Goal: Task Accomplishment & Management: Use online tool/utility

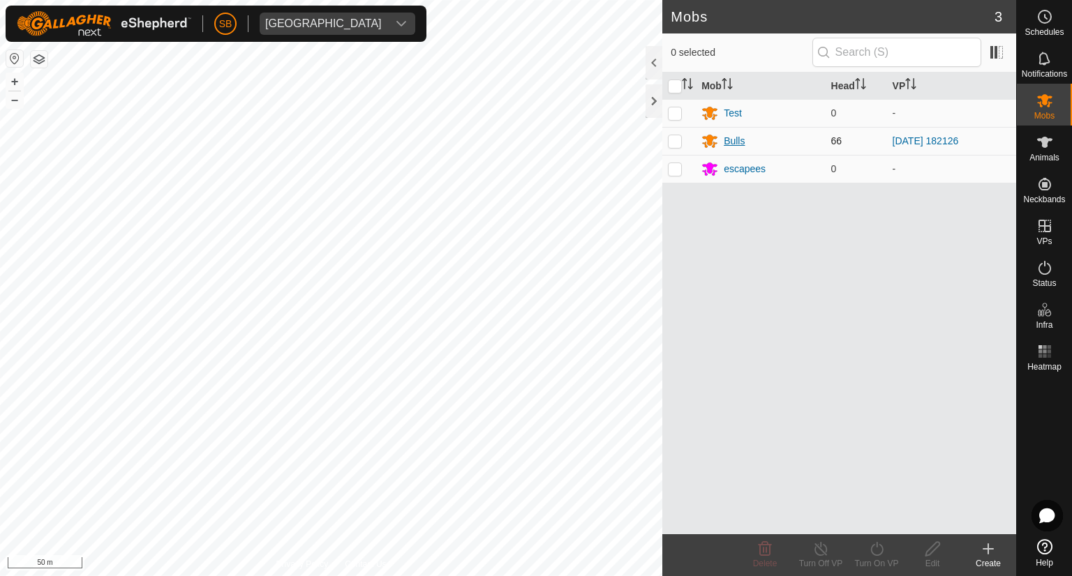
click at [736, 140] on div "Bulls" at bounding box center [734, 141] width 21 height 15
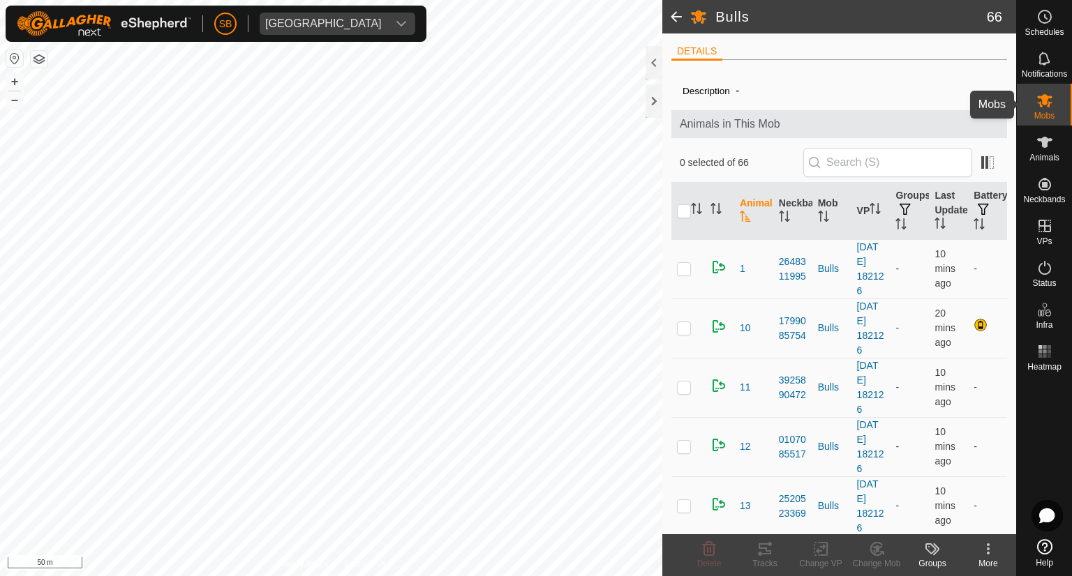
click at [1043, 105] on icon at bounding box center [1044, 100] width 17 height 17
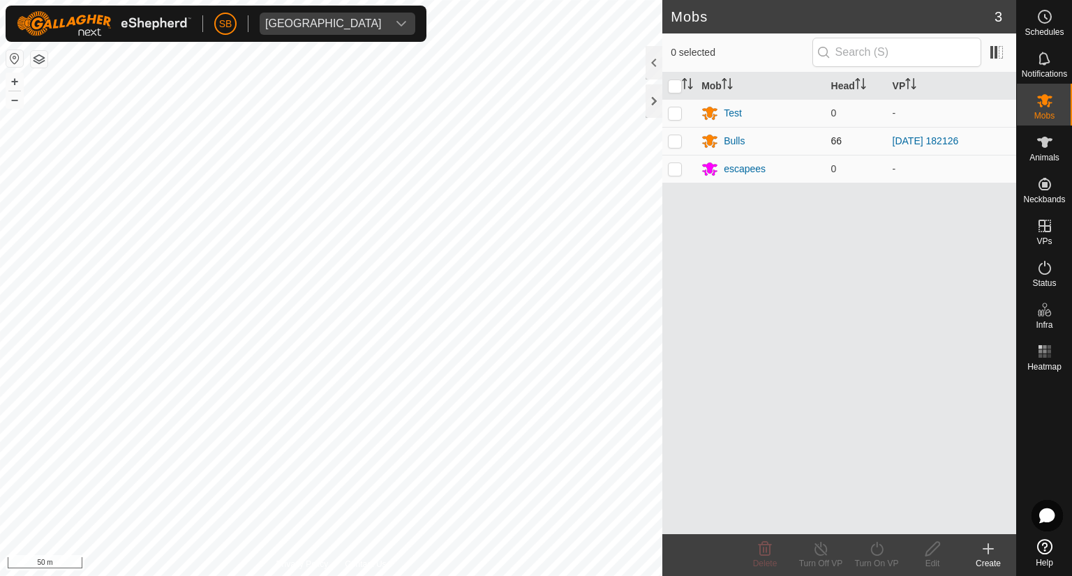
click at [675, 144] on p-checkbox at bounding box center [675, 140] width 14 height 11
checkbox input "true"
click at [868, 554] on icon at bounding box center [876, 549] width 17 height 17
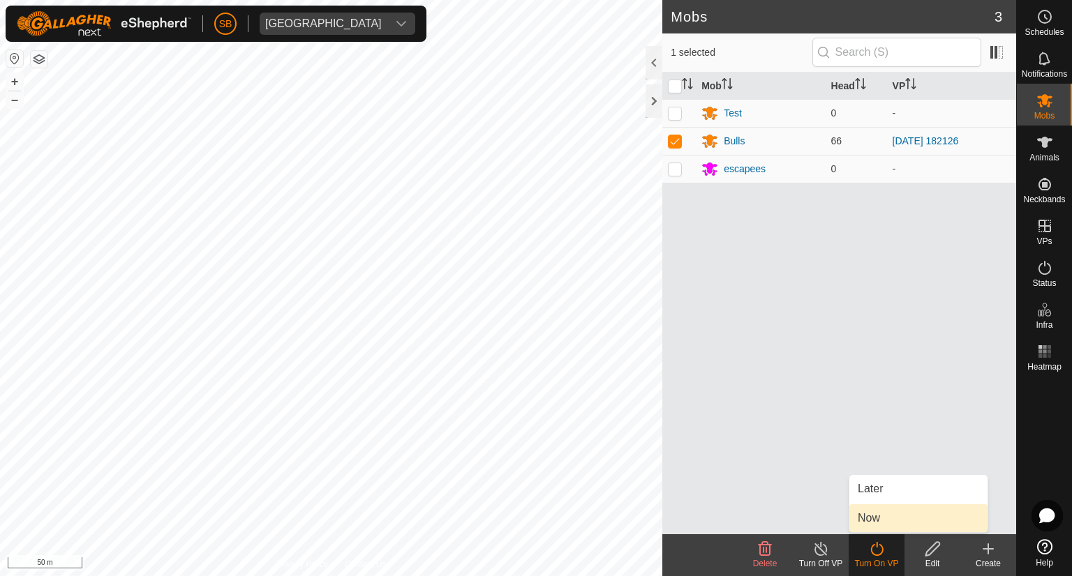
click at [858, 520] on link "Now" at bounding box center [918, 519] width 138 height 28
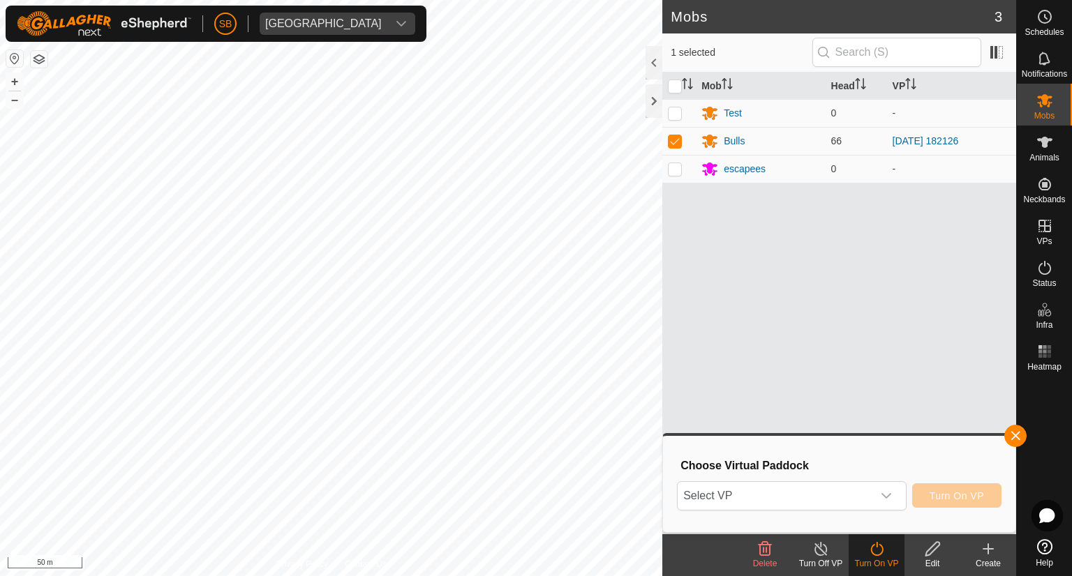
click at [858, 520] on div "Choose Virtual Paddock Select VP Turn On VP" at bounding box center [839, 485] width 336 height 80
click at [890, 498] on icon "dropdown trigger" at bounding box center [886, 496] width 11 height 11
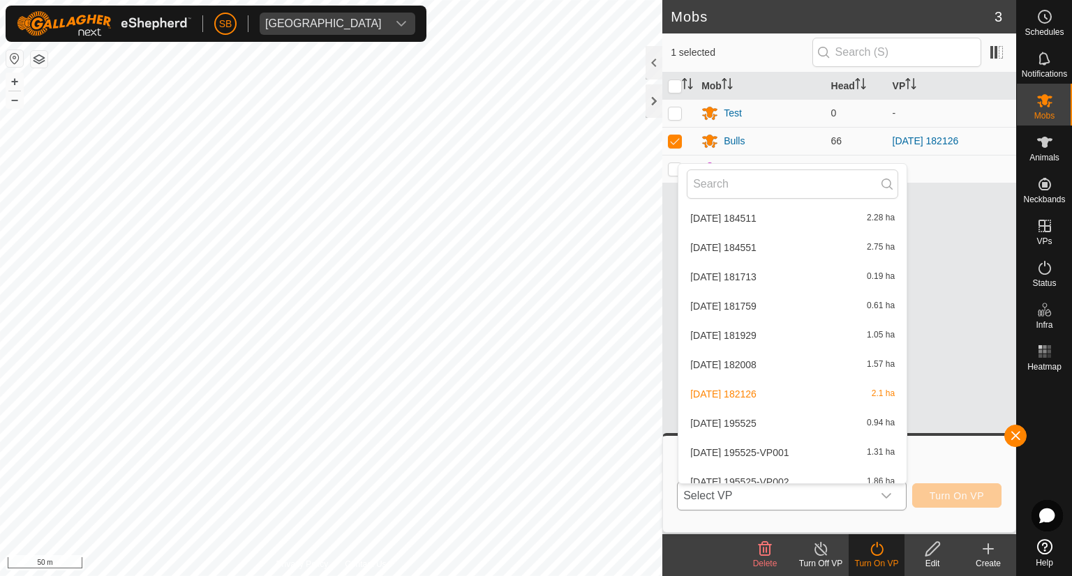
scroll to position [2096, 0]
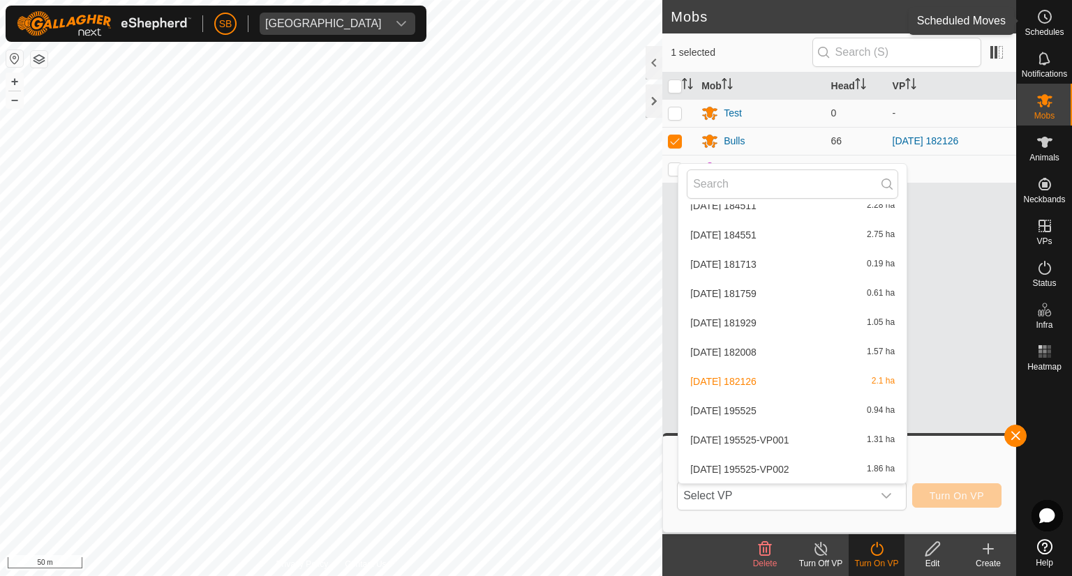
click at [1041, 20] on icon at bounding box center [1044, 16] width 17 height 17
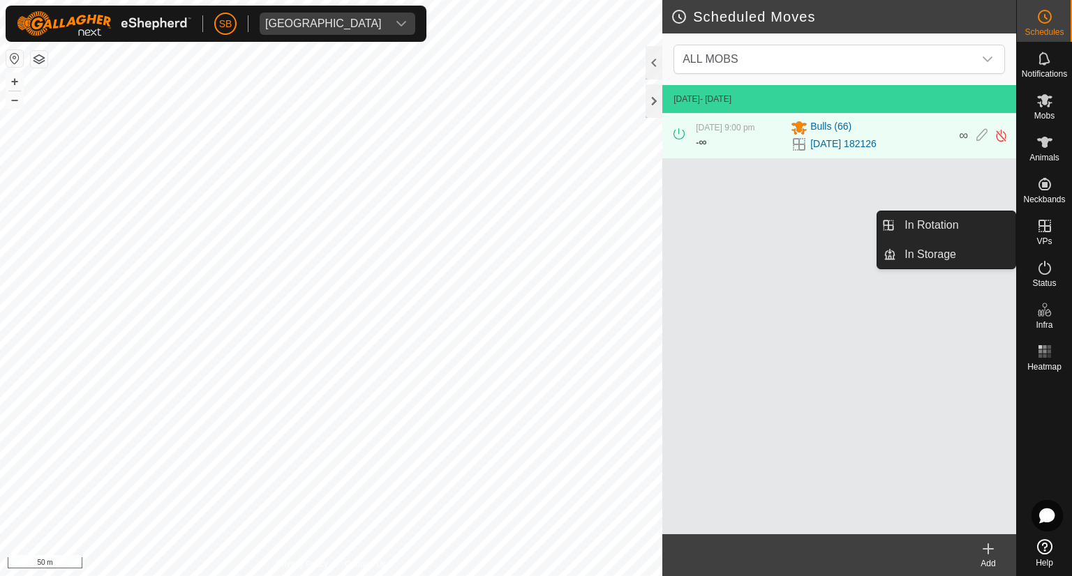
click at [982, 553] on icon at bounding box center [988, 549] width 17 height 17
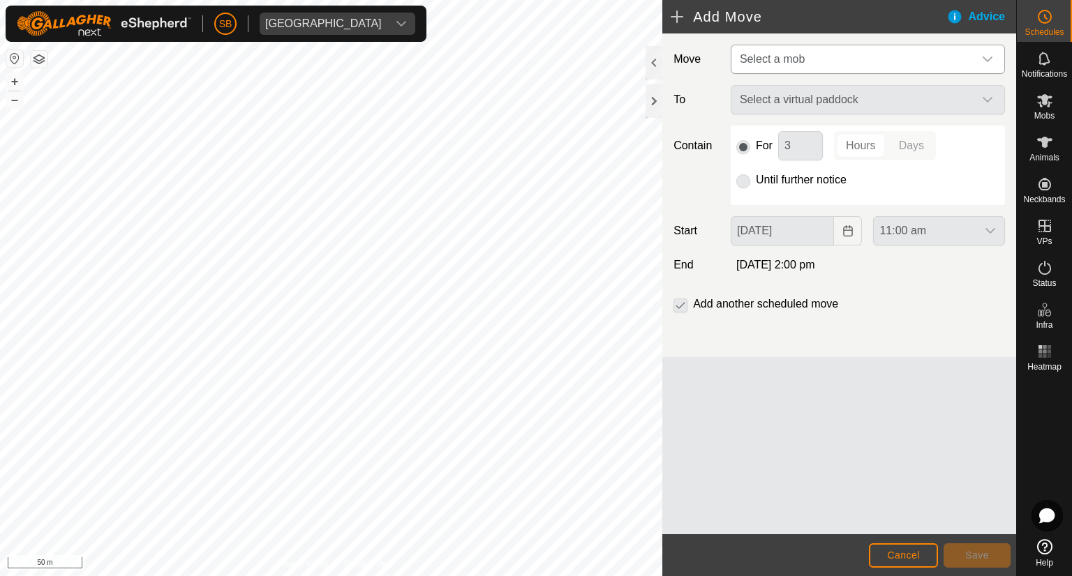
click at [826, 57] on span "Select a mob" at bounding box center [853, 59] width 239 height 28
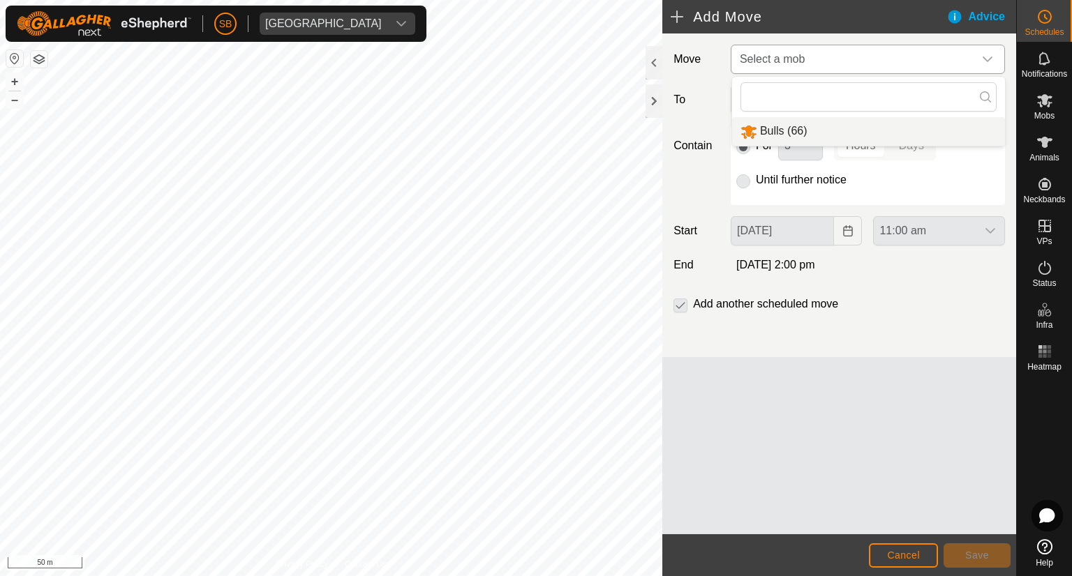
click at [821, 130] on li "Bulls (66)" at bounding box center [868, 131] width 273 height 29
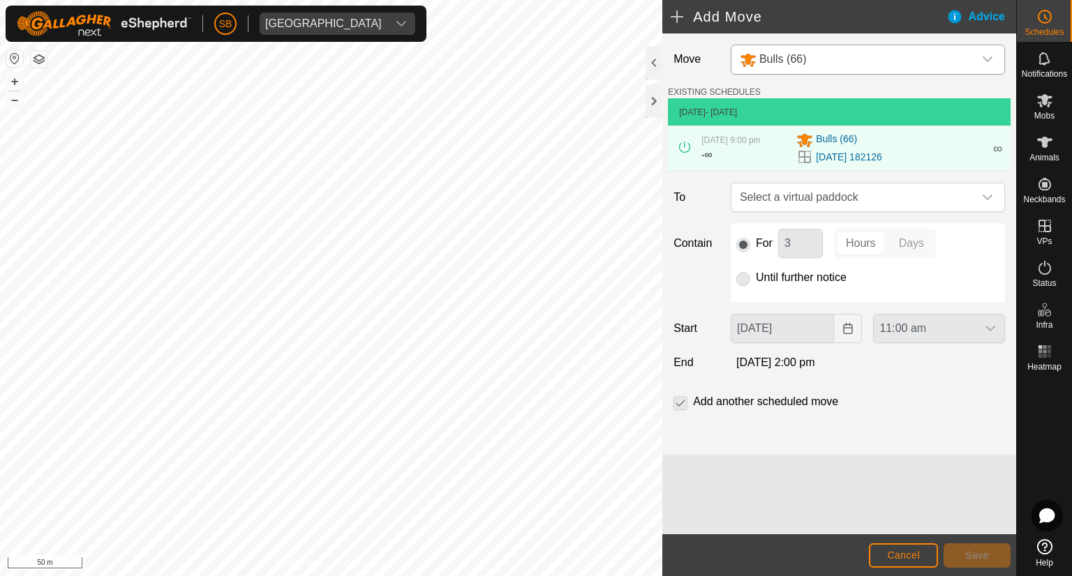
click at [744, 283] on p-radiobutton at bounding box center [743, 277] width 14 height 17
click at [740, 277] on p-radiobutton at bounding box center [743, 277] width 14 height 17
click at [987, 196] on icon "dropdown trigger" at bounding box center [987, 197] width 11 height 11
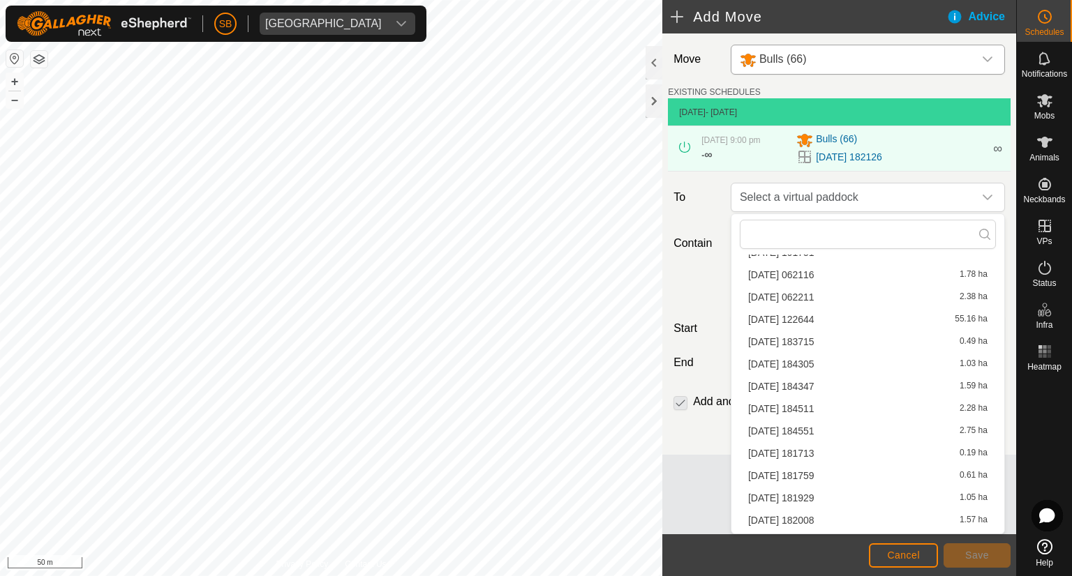
scroll to position [1516, 0]
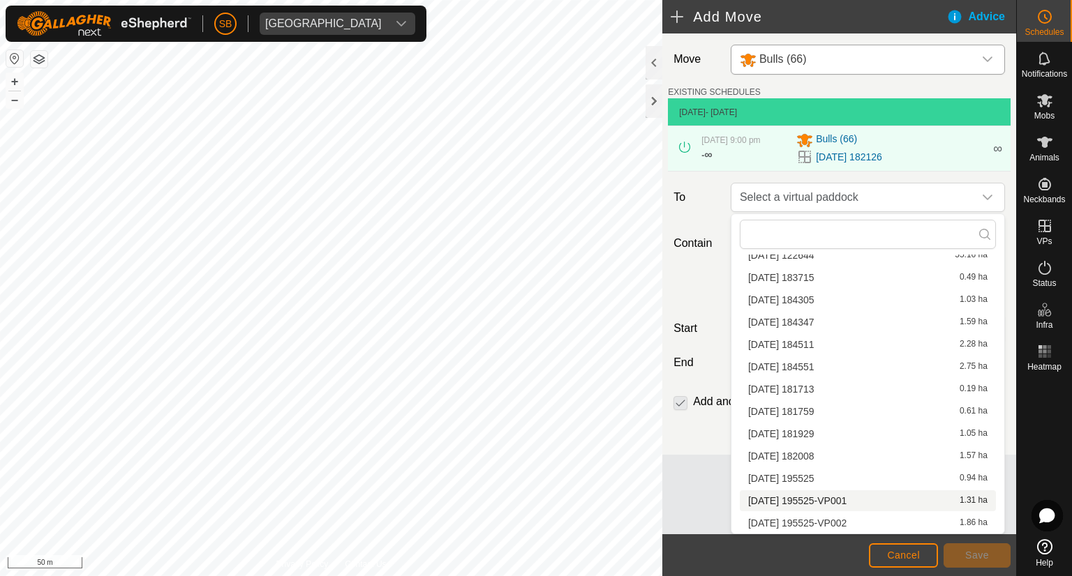
click at [881, 496] on li "[DATE] 195525-VP001 1.31 ha" at bounding box center [868, 501] width 256 height 21
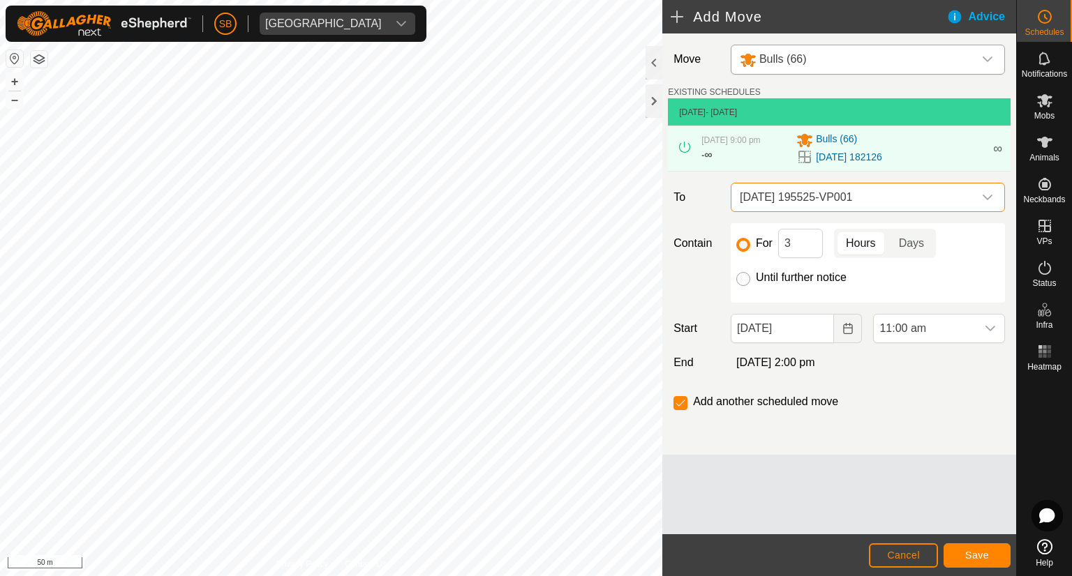
click at [743, 280] on input "Until further notice" at bounding box center [743, 279] width 14 height 14
radio input "true"
checkbox input "false"
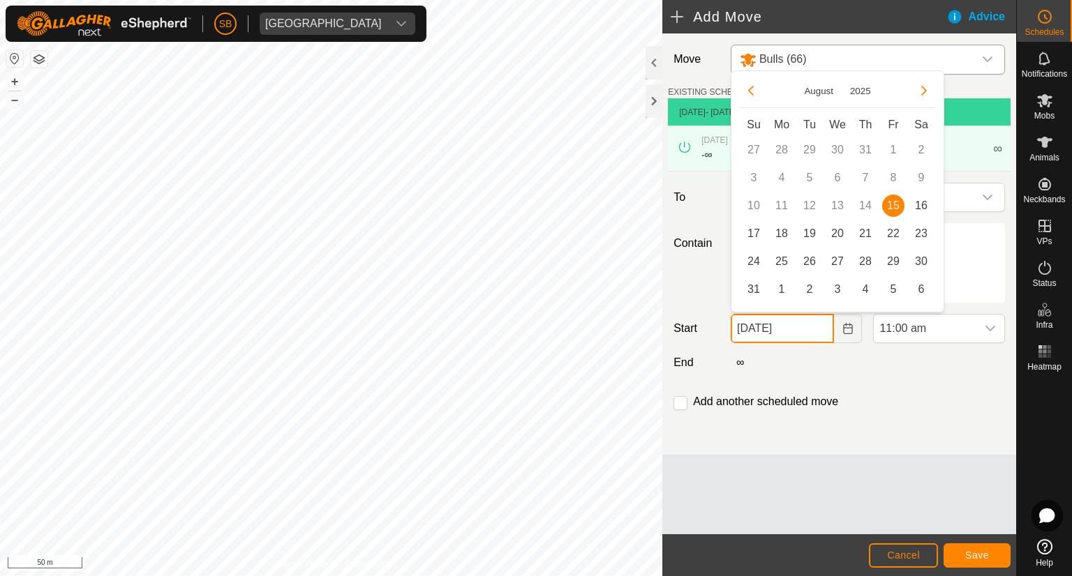
click at [776, 328] on input "[DATE]" at bounding box center [783, 328] width 104 height 29
click at [753, 232] on span "17" at bounding box center [754, 234] width 22 height 22
type input "[DATE]"
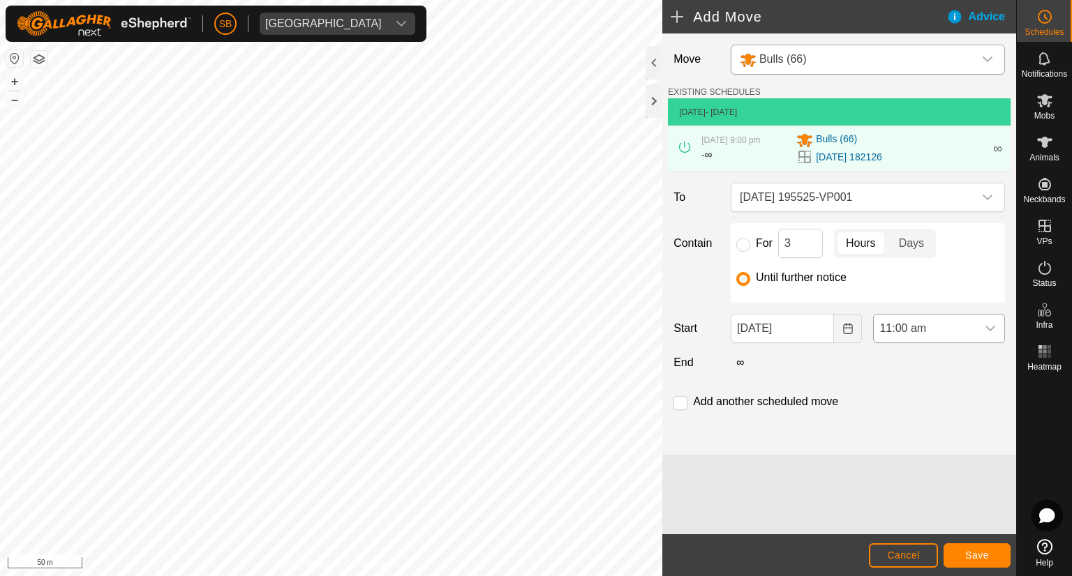
click at [989, 326] on icon "dropdown trigger" at bounding box center [990, 328] width 11 height 11
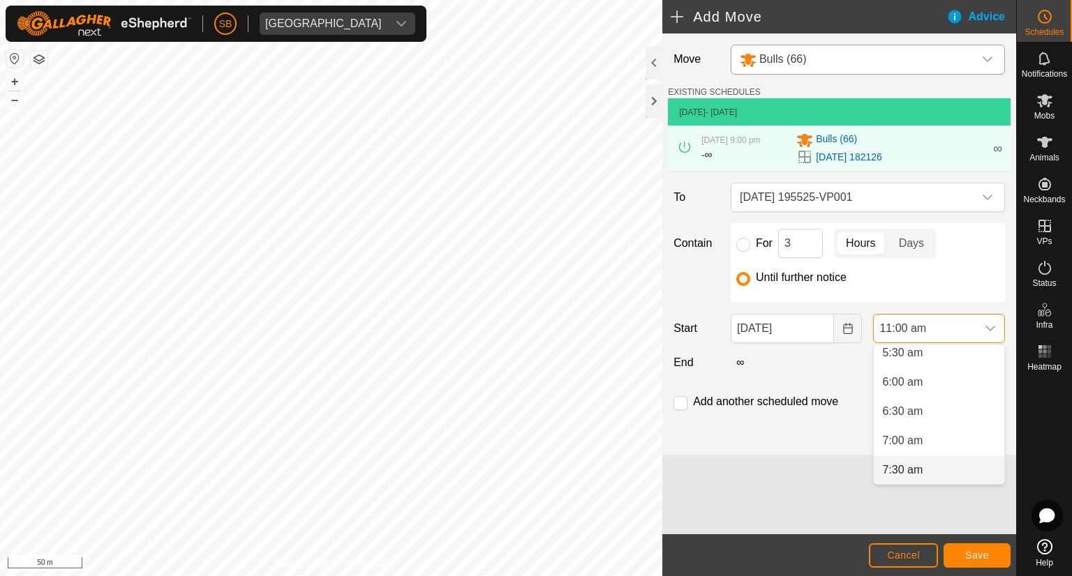
click at [925, 466] on li "7:30 am" at bounding box center [939, 470] width 131 height 28
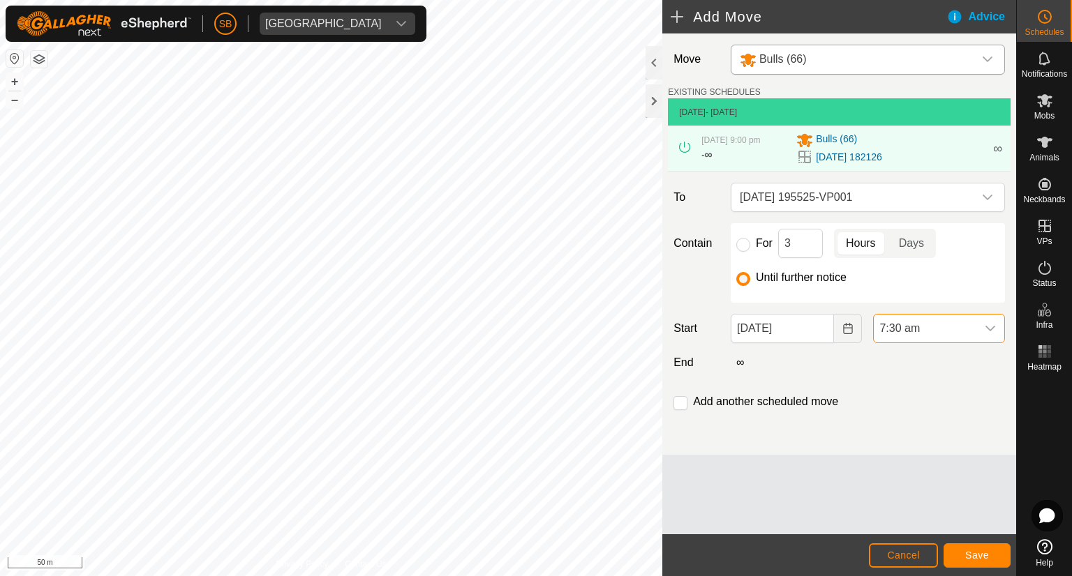
scroll to position [533, 0]
click at [968, 556] on span "Save" at bounding box center [977, 555] width 24 height 11
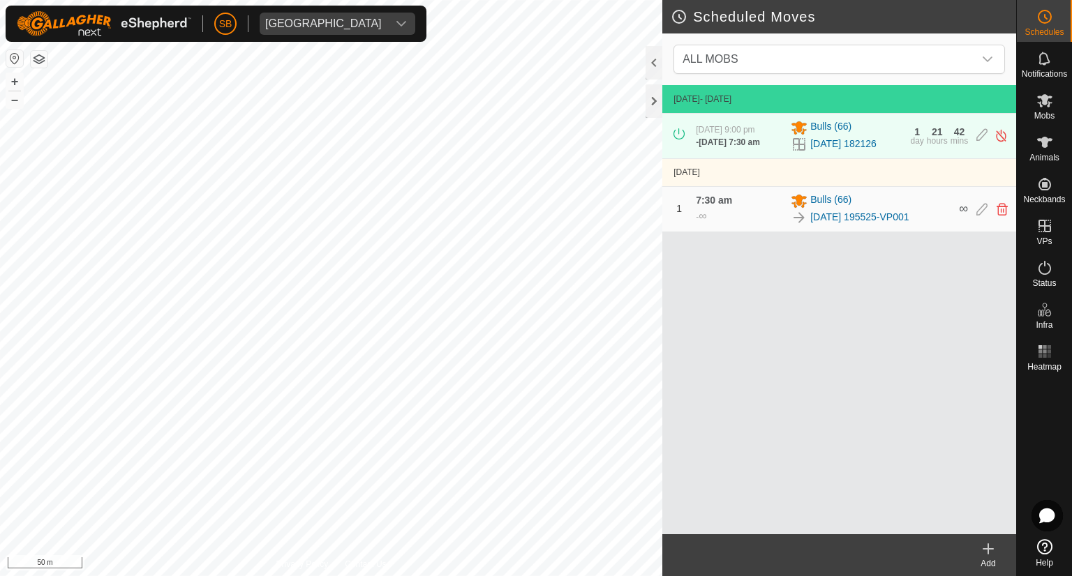
click at [988, 560] on div "Add" at bounding box center [988, 564] width 56 height 13
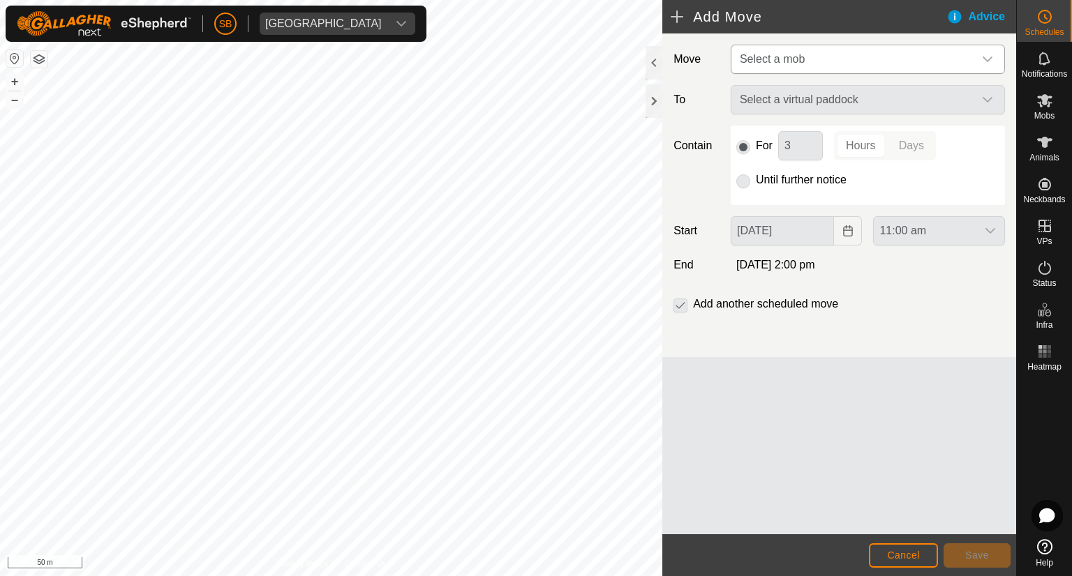
click at [991, 65] on div "dropdown trigger" at bounding box center [988, 59] width 28 height 28
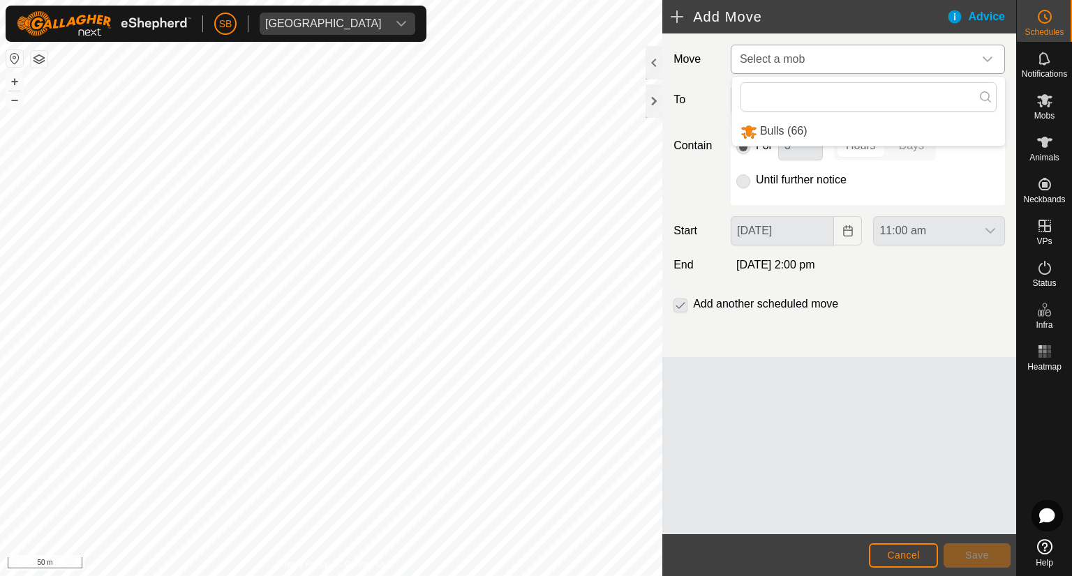
click at [784, 131] on li "Bulls (66)" at bounding box center [868, 131] width 273 height 29
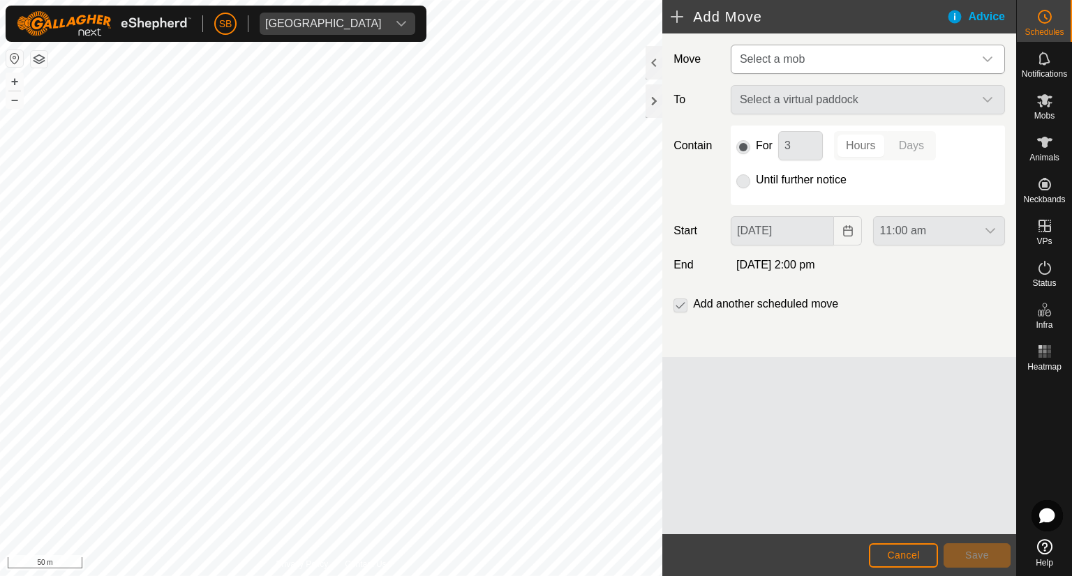
type input "[DATE]"
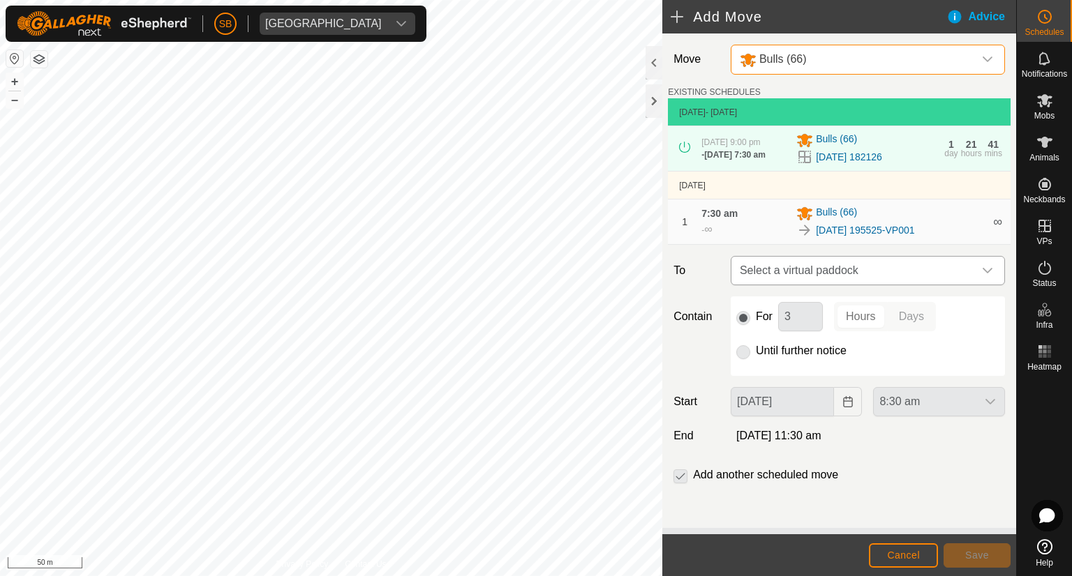
click at [991, 271] on icon "dropdown trigger" at bounding box center [987, 270] width 11 height 11
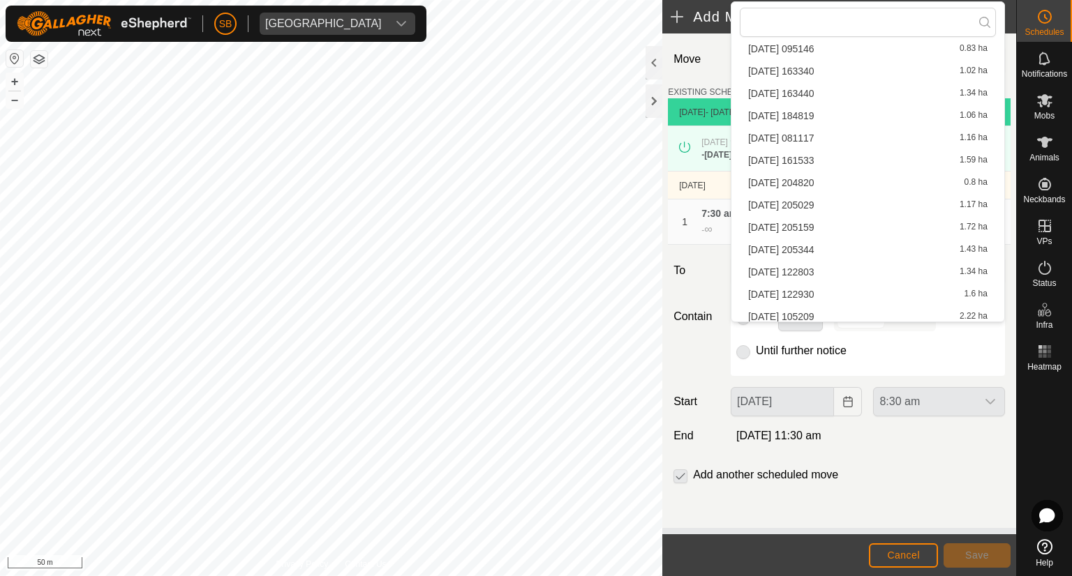
scroll to position [1516, 0]
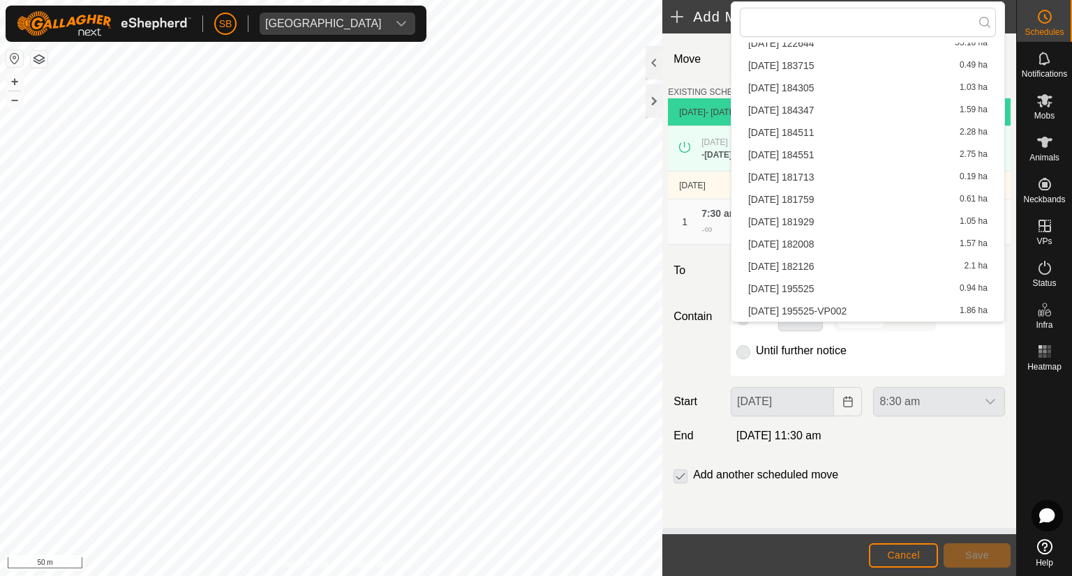
click at [828, 283] on li "[DATE] 195525 0.94 ha" at bounding box center [868, 288] width 256 height 21
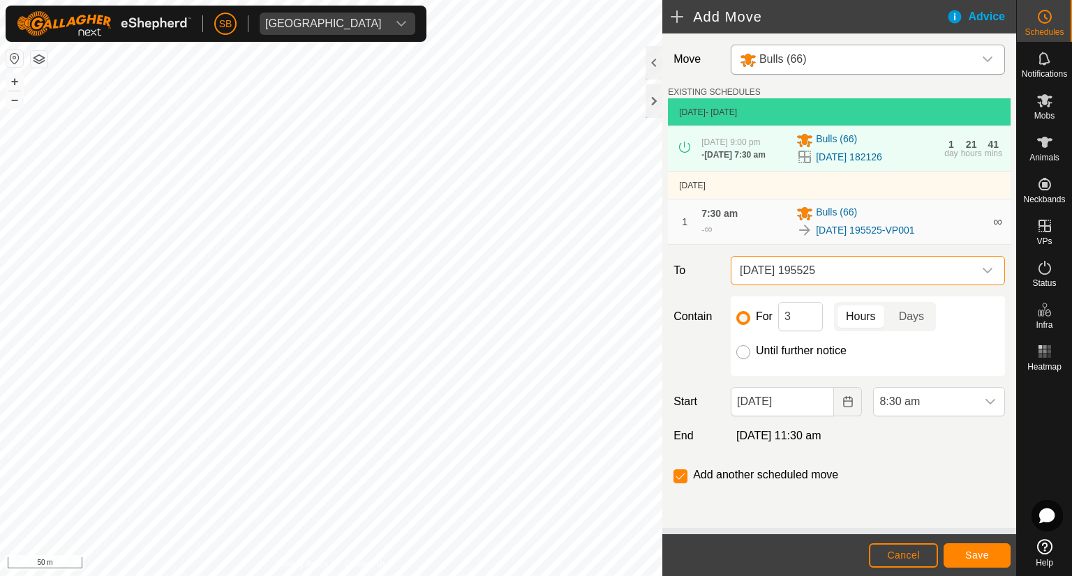
click at [743, 357] on input "Until further notice" at bounding box center [743, 352] width 14 height 14
radio input "true"
checkbox input "false"
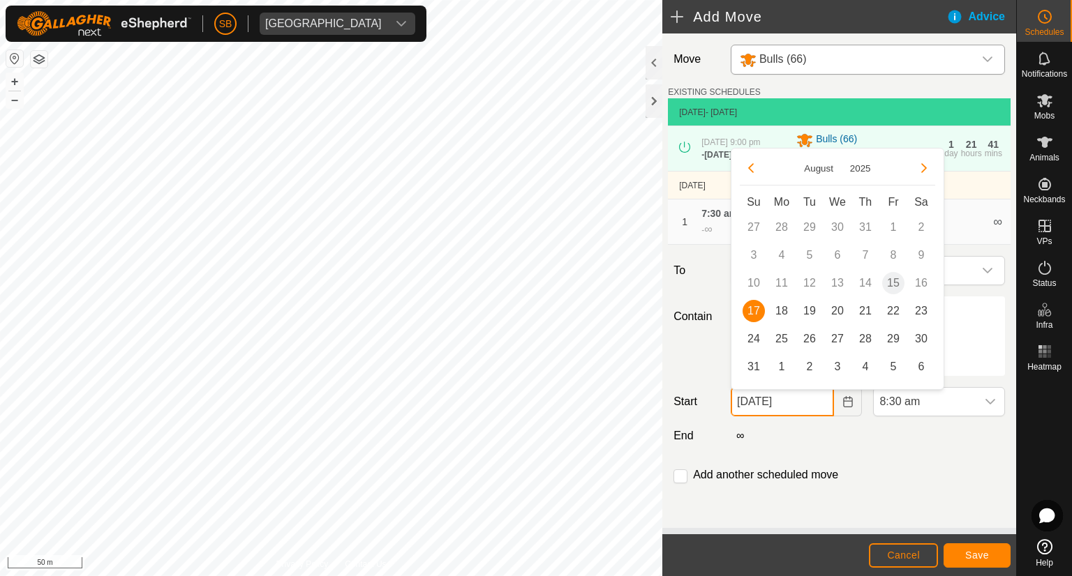
click at [793, 411] on input "[DATE]" at bounding box center [783, 401] width 104 height 29
click at [921, 279] on td "16" at bounding box center [921, 283] width 28 height 28
click at [917, 282] on td "16" at bounding box center [921, 283] width 28 height 28
click at [898, 551] on span "Cancel" at bounding box center [903, 555] width 33 height 11
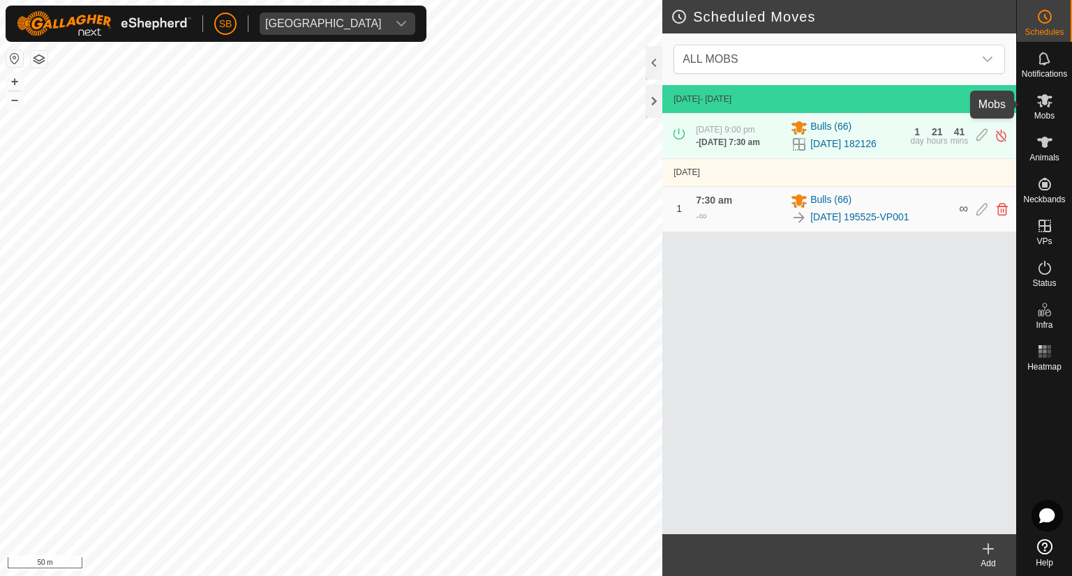
click at [1050, 99] on icon at bounding box center [1044, 100] width 17 height 17
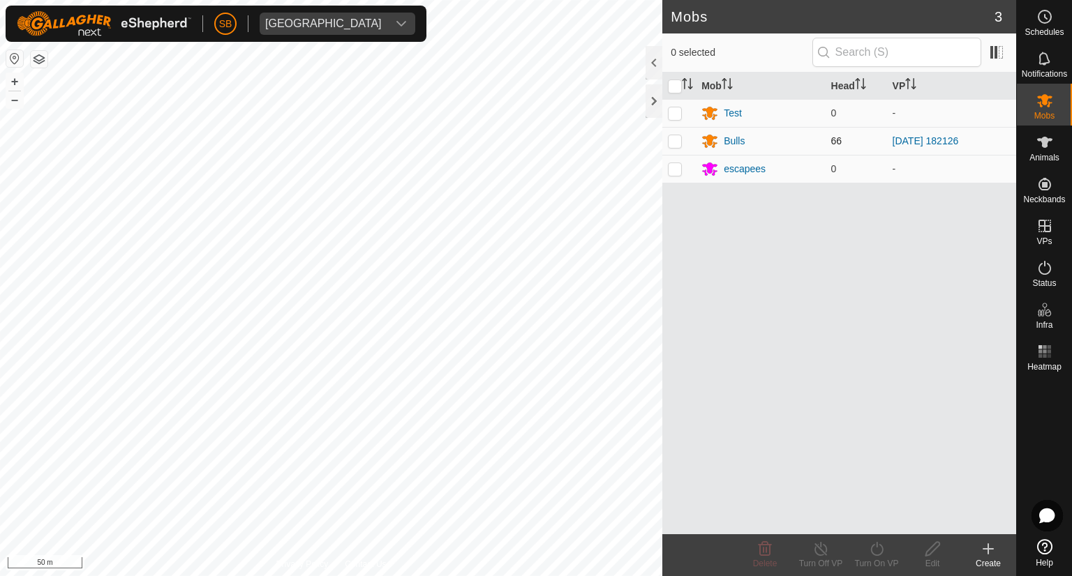
click at [676, 141] on p-checkbox at bounding box center [675, 140] width 14 height 11
checkbox input "true"
